Goal: Information Seeking & Learning: Understand process/instructions

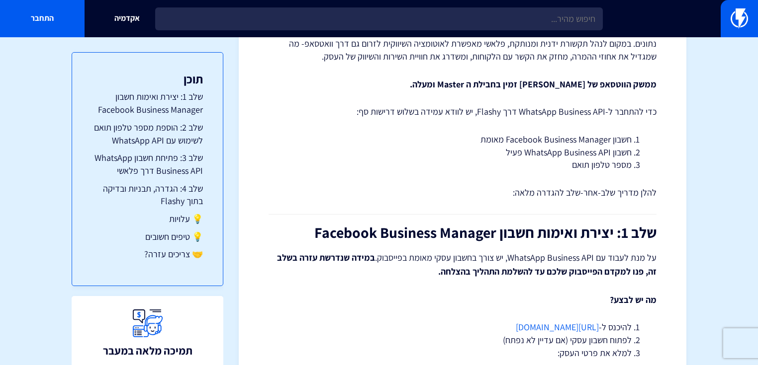
drag, startPoint x: 0, startPoint y: 0, endPoint x: 450, endPoint y: 185, distance: 486.8
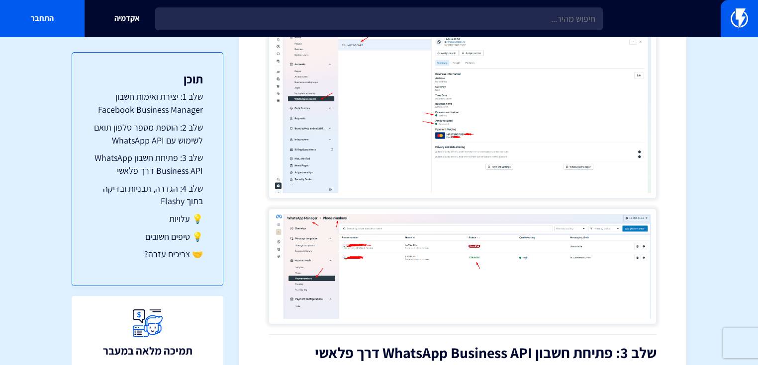
scroll to position [1263, 0]
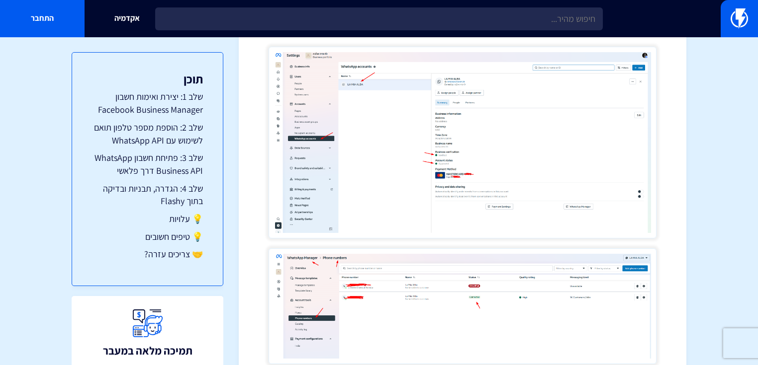
click at [529, 116] on img at bounding box center [462, 143] width 388 height 192
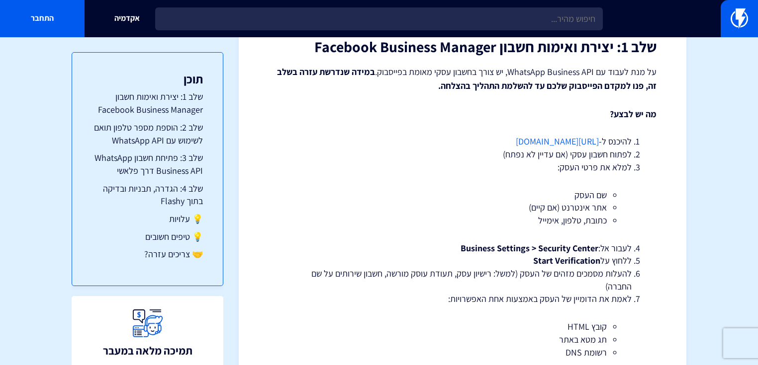
scroll to position [308, 0]
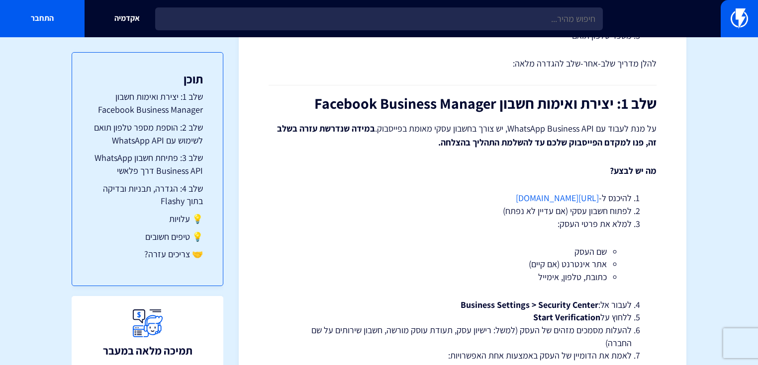
click at [612, 95] on h2 "שלב 1: יצירת ואימות חשבון Facebook Business Manager" at bounding box center [462, 103] width 388 height 16
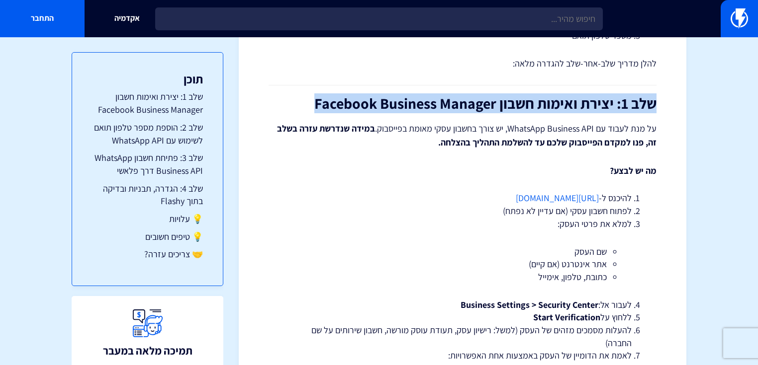
click at [612, 95] on h2 "שלב 1: יצירת ואימות חשבון Facebook Business Manager" at bounding box center [462, 103] width 388 height 16
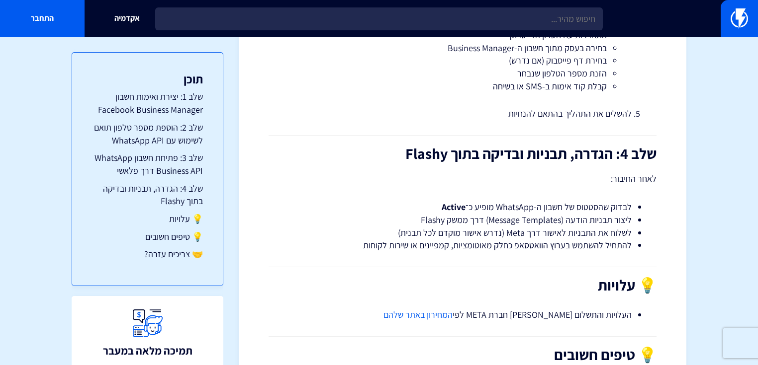
scroll to position [1942, 0]
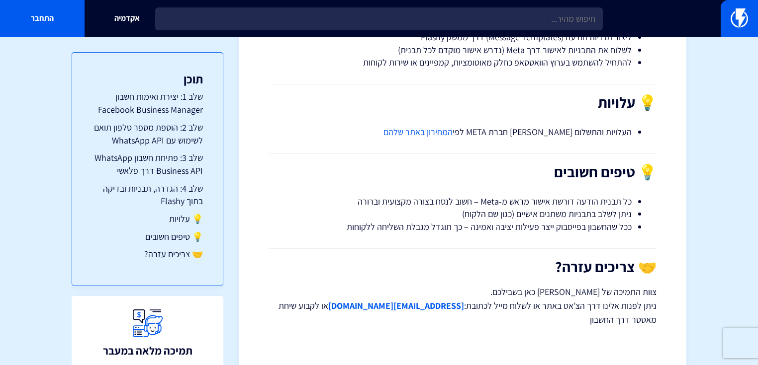
drag, startPoint x: 425, startPoint y: 143, endPoint x: 420, endPoint y: 290, distance: 147.2
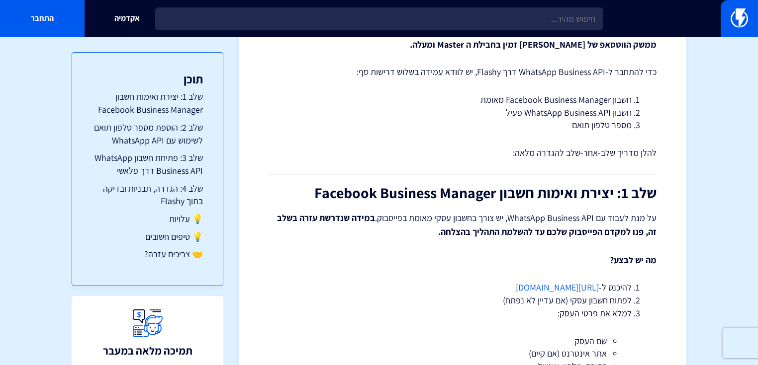
drag, startPoint x: 414, startPoint y: 212, endPoint x: 437, endPoint y: 122, distance: 92.5
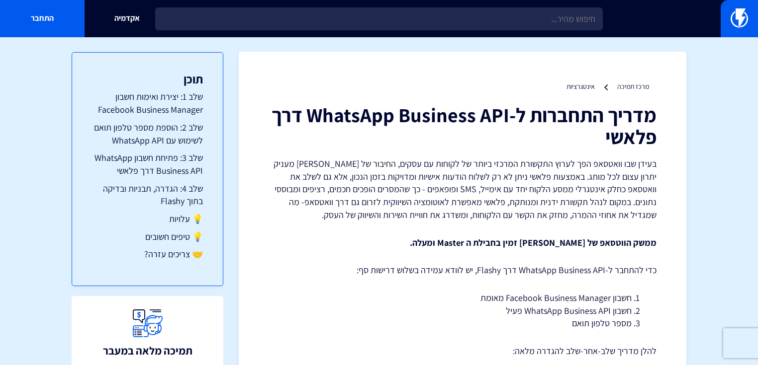
scroll to position [0, 0]
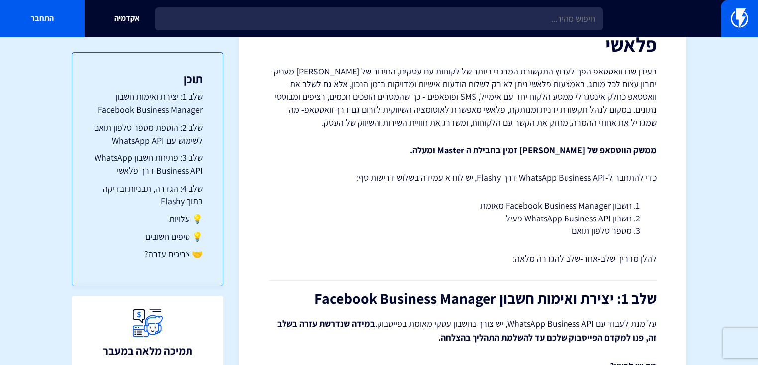
drag, startPoint x: 483, startPoint y: 183, endPoint x: 469, endPoint y: 243, distance: 61.2
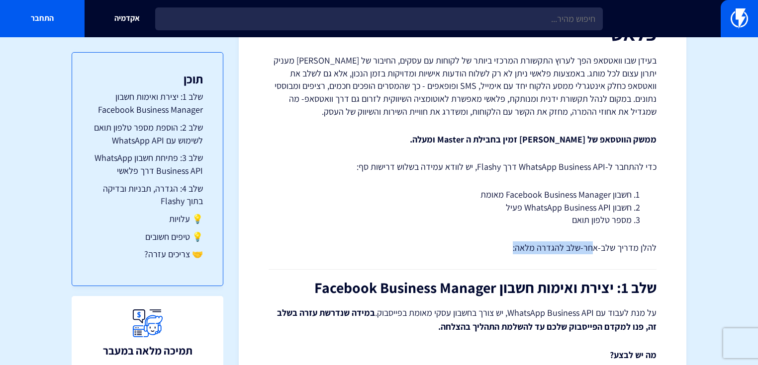
drag, startPoint x: 469, startPoint y: 219, endPoint x: 595, endPoint y: 232, distance: 126.4
click at [595, 242] on p "להלן מדריך שלב-אחר-שלב להגדרה מלאה:" at bounding box center [462, 248] width 388 height 13
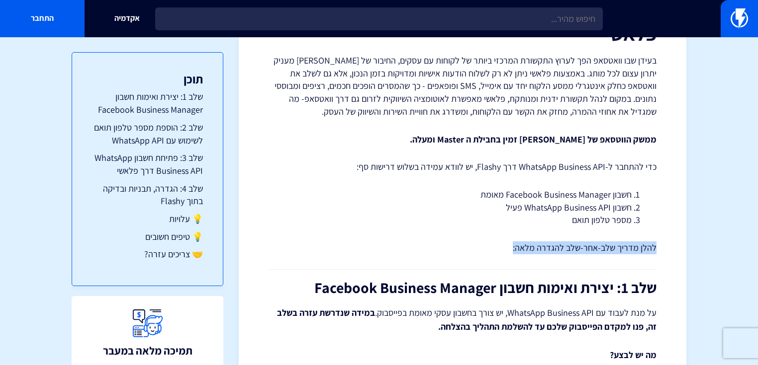
click at [595, 242] on p "להלן מדריך שלב-אחר-שלב להגדרה מלאה:" at bounding box center [462, 248] width 388 height 13
click at [560, 242] on p "להלן מדריך שלב-אחר-שלב להגדרה מלאה:" at bounding box center [462, 248] width 388 height 13
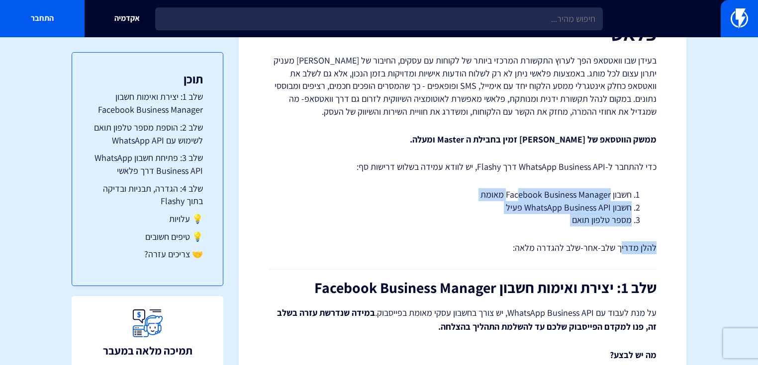
drag, startPoint x: 518, startPoint y: 170, endPoint x: 622, endPoint y: 215, distance: 113.3
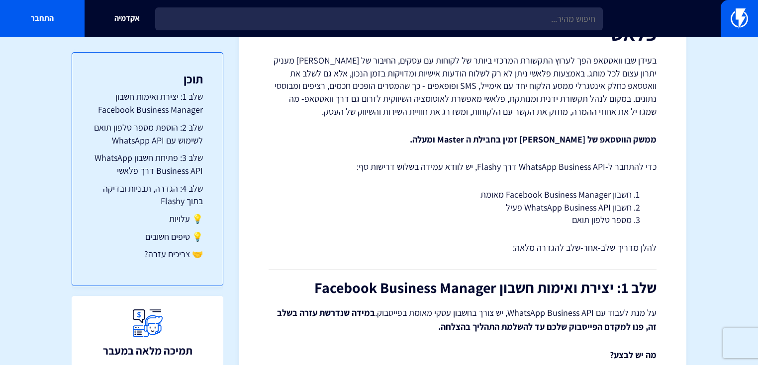
drag, startPoint x: 602, startPoint y: 213, endPoint x: 583, endPoint y: 194, distance: 26.7
